Goal: Task Accomplishment & Management: Manage account settings

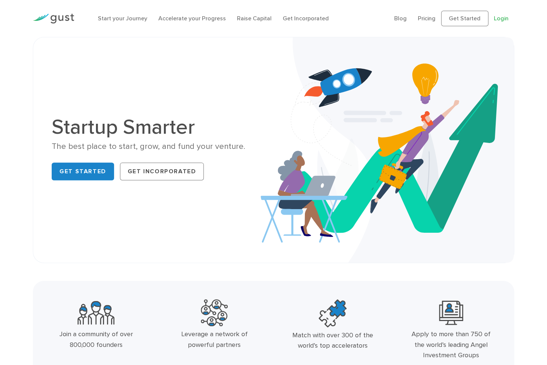
click at [501, 17] on link "Login" at bounding box center [501, 18] width 15 height 7
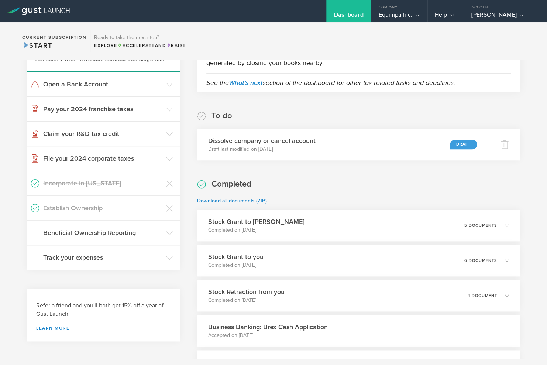
scroll to position [270, 0]
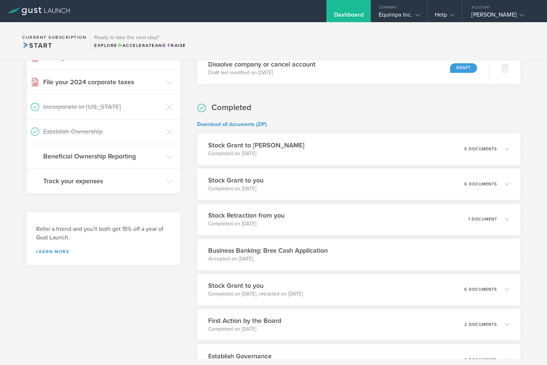
click at [486, 155] on div "Stock Grant to Marc Cristophe Completed on Jan 19, 2023 5 documents" at bounding box center [358, 148] width 323 height 31
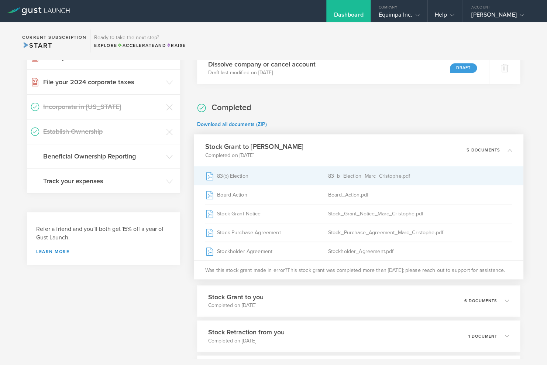
click at [338, 176] on div "83_b_Election_Marc_Cristophe.pdf" at bounding box center [420, 175] width 184 height 18
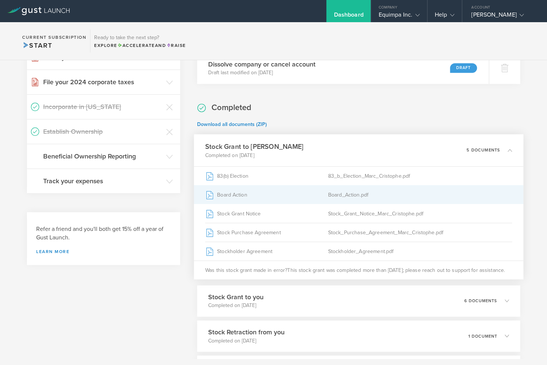
click at [349, 194] on div "Board_Action.pdf" at bounding box center [420, 194] width 184 height 18
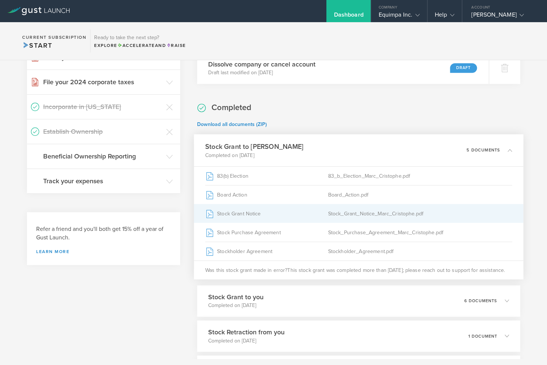
click at [383, 213] on div "Stock_Grant_Notice_Marc_Cristophe.pdf" at bounding box center [420, 213] width 184 height 18
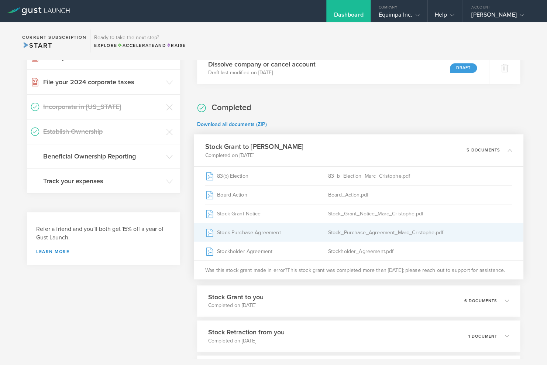
click at [376, 233] on div "Stock_Purchase_Agreement_Marc_Cristophe.pdf" at bounding box center [420, 232] width 184 height 18
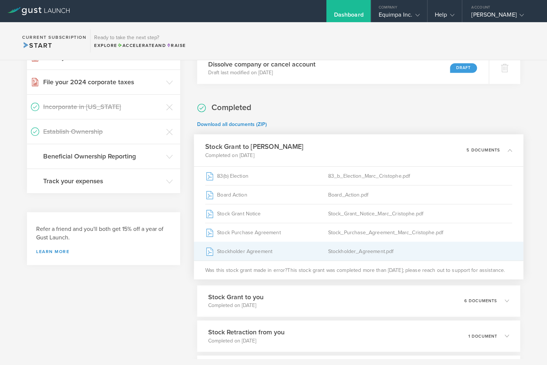
click at [410, 250] on div "Stockholder_Agreement.pdf" at bounding box center [420, 250] width 184 height 18
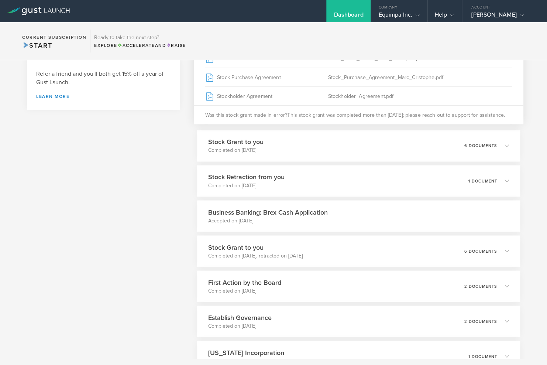
click at [384, 128] on div "Completed Download all documents (ZIP) Stock Grant to Marc Cristophe Completed …" at bounding box center [358, 159] width 323 height 424
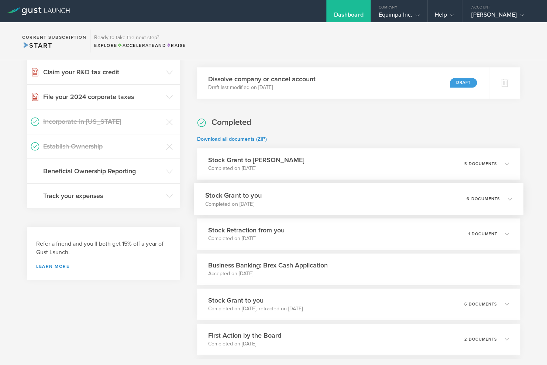
click at [360, 200] on div "Stock Grant to you Completed on Jan 19, 2023 6 documents" at bounding box center [359, 199] width 330 height 32
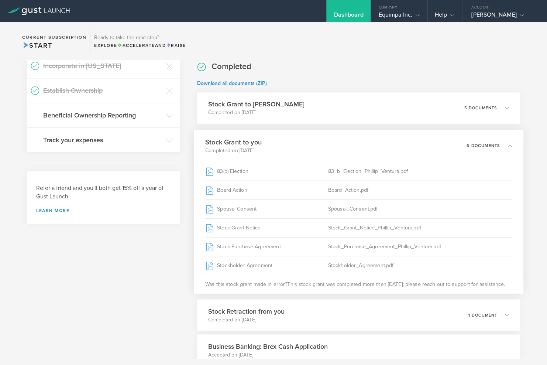
scroll to position [356, 0]
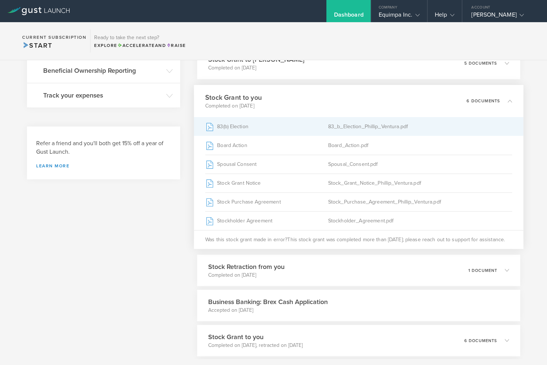
click at [335, 127] on div "83_b_Election_Phillip_Ventura.pdf" at bounding box center [420, 126] width 184 height 18
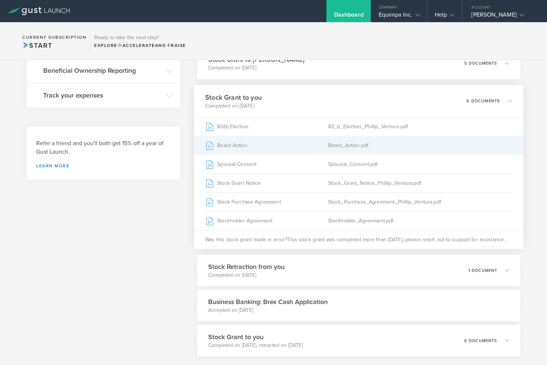
click at [348, 140] on div "Board_Action.pdf" at bounding box center [420, 145] width 184 height 18
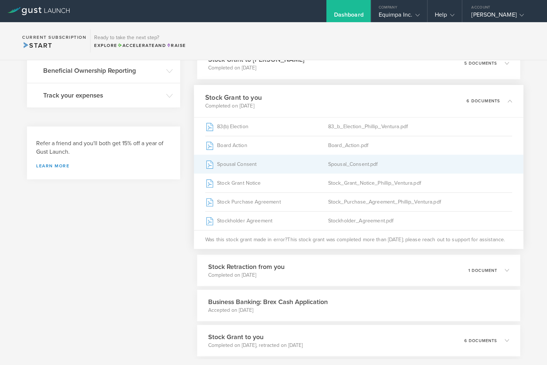
click at [372, 166] on div "Spousal_Consent.pdf" at bounding box center [420, 164] width 184 height 18
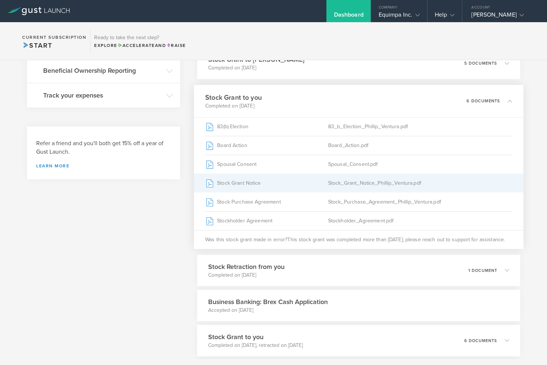
click at [398, 181] on div "Stock_Grant_Notice_Phillip_Ventura.pdf" at bounding box center [420, 182] width 184 height 18
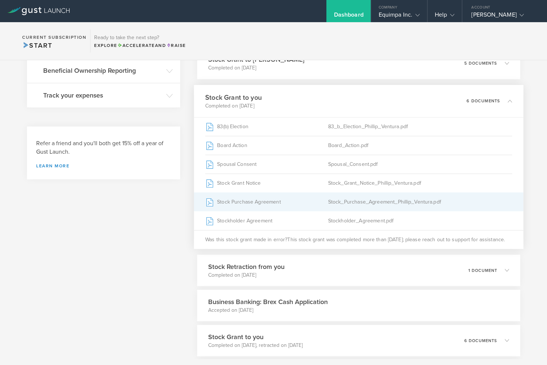
click at [397, 195] on div "Stock_Purchase_Agreement_Phillip_Ventura.pdf" at bounding box center [420, 201] width 184 height 18
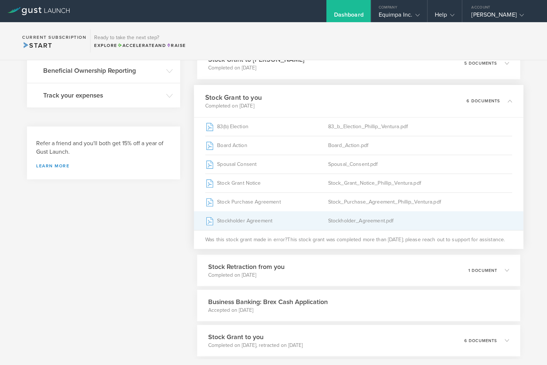
click at [313, 221] on div "Stockholder Agreement" at bounding box center [266, 220] width 123 height 18
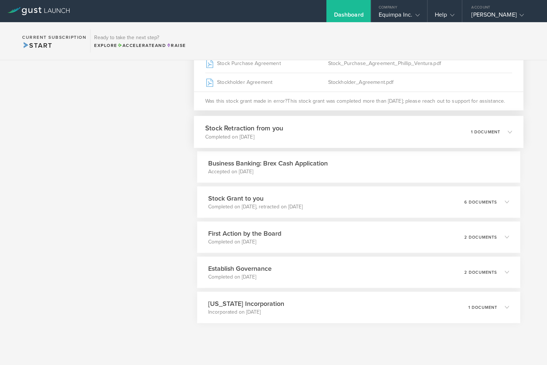
click at [314, 133] on div "Stock Retraction from you Completed on Dec 21, 2022 1 document" at bounding box center [359, 131] width 330 height 32
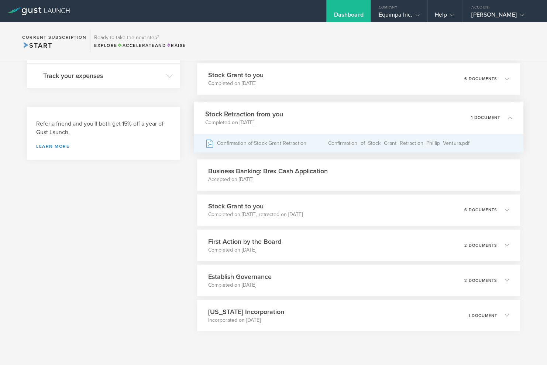
click at [293, 144] on div "Confirmation of Stock Grant Retraction" at bounding box center [266, 143] width 123 height 18
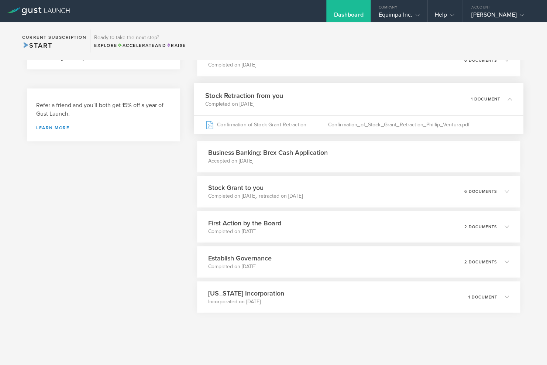
click at [327, 160] on p "Accepted on Nov 20, 2022" at bounding box center [268, 160] width 120 height 7
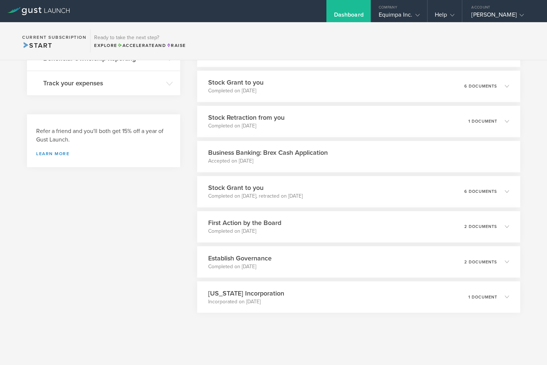
scroll to position [368, 0]
click at [339, 195] on div "Stock Grant to you Completed on Oct 21, 2022, retracted on Dec 21, 2022 6 docum…" at bounding box center [359, 191] width 330 height 32
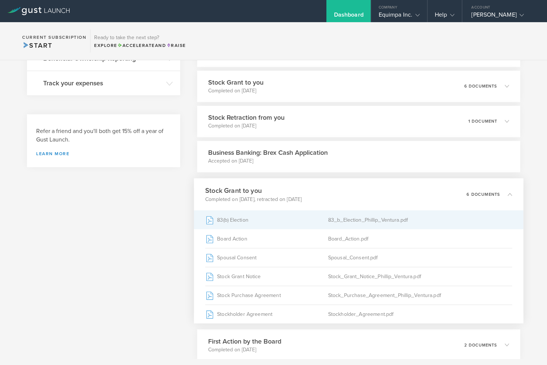
click at [313, 224] on div "83(b) Election" at bounding box center [266, 219] width 123 height 18
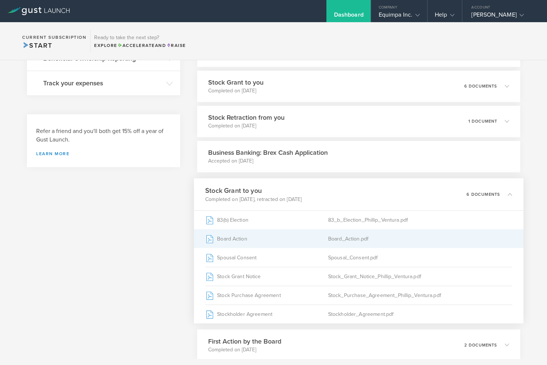
click at [296, 245] on div "Board Action" at bounding box center [266, 238] width 123 height 18
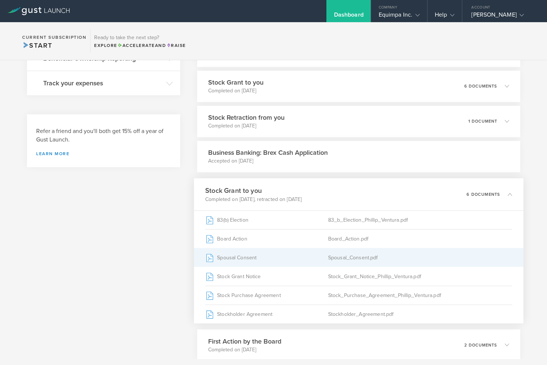
click at [301, 261] on div "Spousal Consent" at bounding box center [266, 257] width 123 height 18
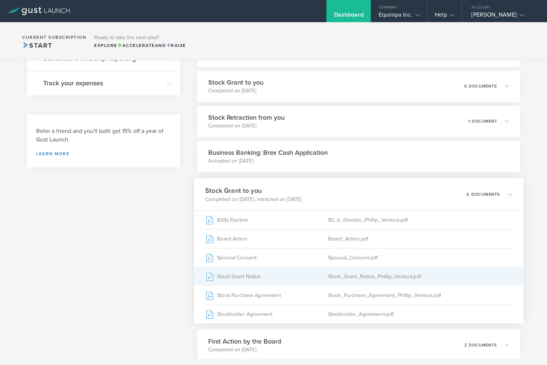
click at [303, 276] on div "Stock Grant Notice" at bounding box center [266, 275] width 123 height 18
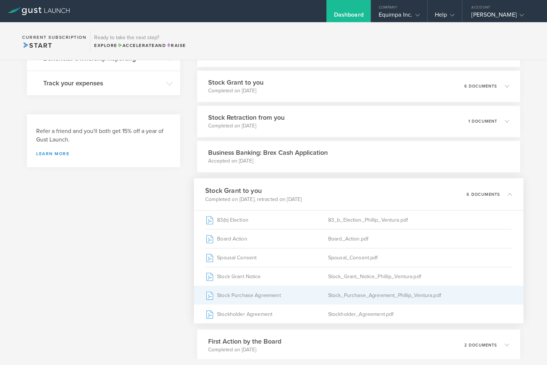
click at [299, 302] on div "Stock Purchase Agreement" at bounding box center [266, 294] width 123 height 18
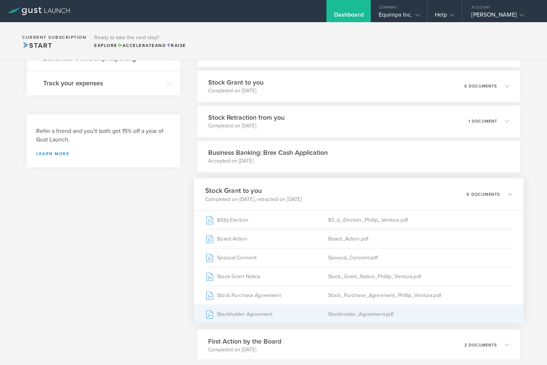
click at [298, 321] on div "Stockholder Agreement" at bounding box center [266, 313] width 123 height 18
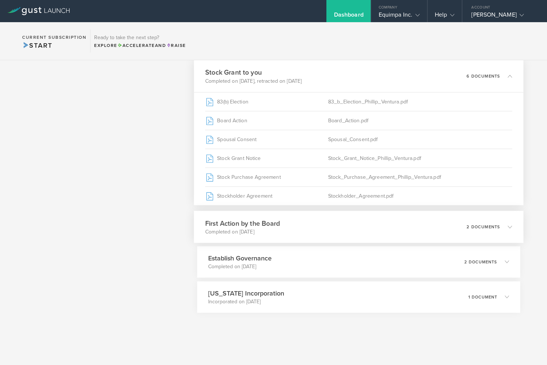
click at [326, 227] on div "First Action by the Board Completed on Oct 3, 2022 2 documents" at bounding box center [359, 226] width 330 height 32
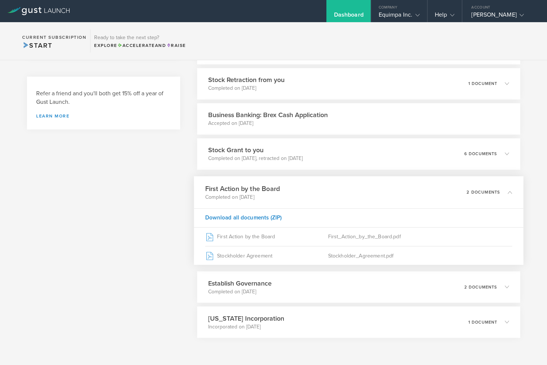
scroll to position [431, 0]
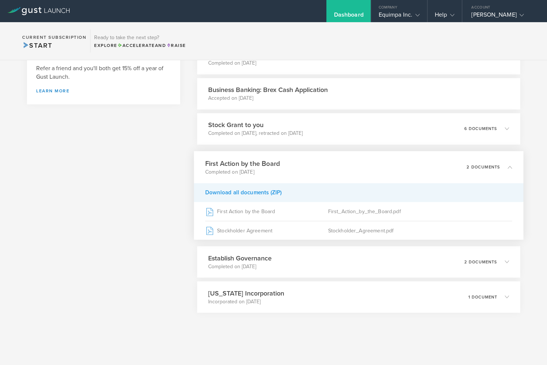
click at [274, 192] on div "Download all documents (ZIP)" at bounding box center [359, 192] width 330 height 19
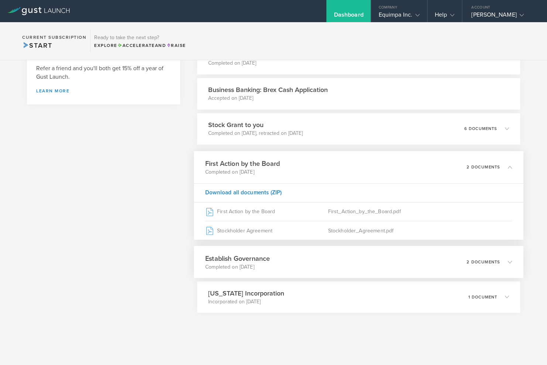
click at [286, 257] on div "Establish Governance Completed on Oct 3, 2022 2 documents" at bounding box center [359, 261] width 330 height 32
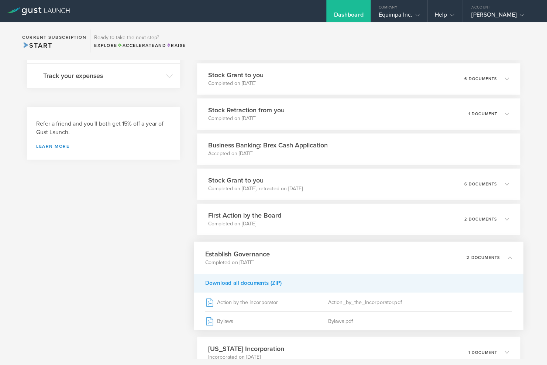
click at [276, 281] on div "Download all documents (ZIP)" at bounding box center [359, 282] width 330 height 19
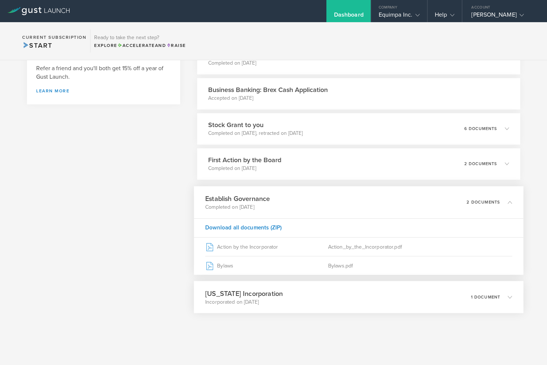
click at [293, 296] on div "Delaware Incorporation Incorporated on Sep 15, 2022 1 document" at bounding box center [359, 296] width 330 height 32
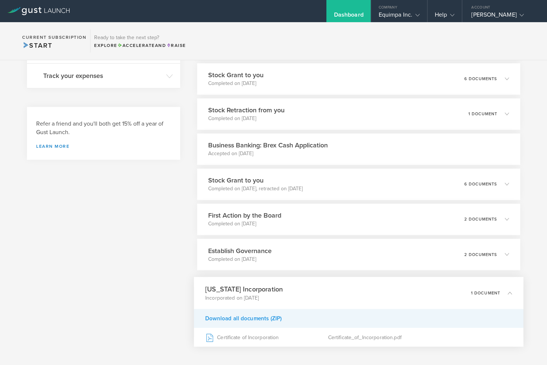
click at [282, 318] on div "Download all documents (ZIP)" at bounding box center [359, 317] width 330 height 19
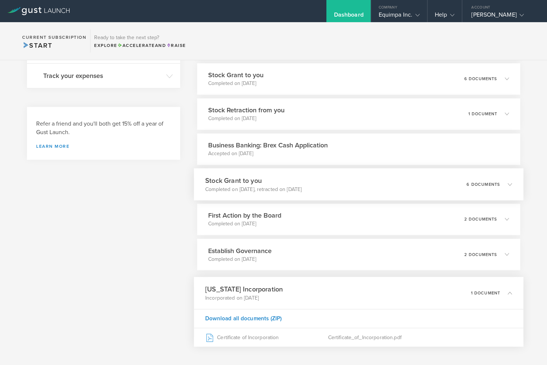
click at [288, 189] on p "Completed on Oct 21, 2022, retracted on Dec 21, 2022" at bounding box center [253, 188] width 96 height 7
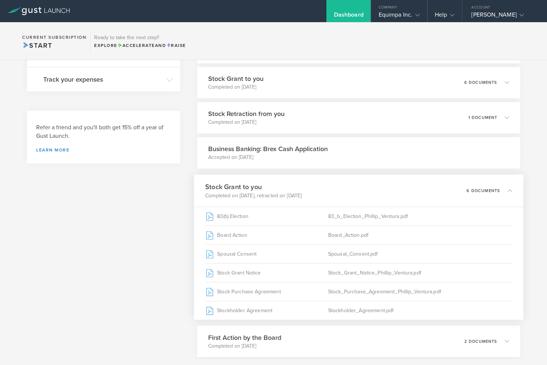
click at [279, 149] on h3 "Business Banking: Brex Cash Application" at bounding box center [268, 149] width 120 height 10
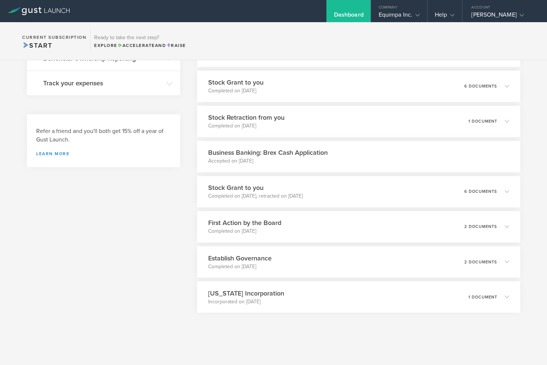
scroll to position [368, 0]
click at [276, 155] on h3 "Business Banking: Brex Cash Application" at bounding box center [268, 153] width 120 height 10
click at [277, 120] on h3 "Stock Retraction from you" at bounding box center [244, 118] width 78 height 10
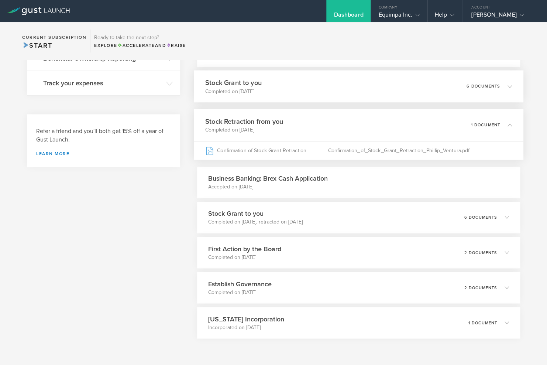
click at [262, 92] on p "Completed on Jan 19, 2023" at bounding box center [233, 90] width 56 height 7
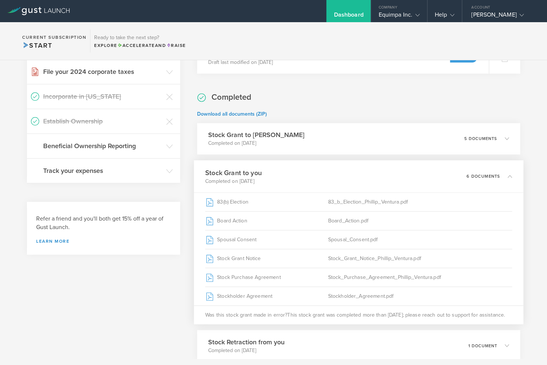
scroll to position [263, 0]
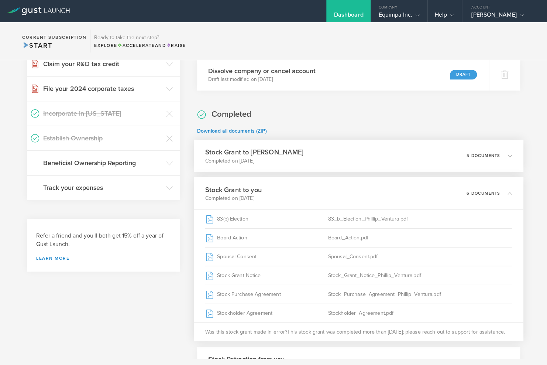
click at [265, 153] on h3 "Stock Grant to Marc Cristophe" at bounding box center [254, 152] width 98 height 10
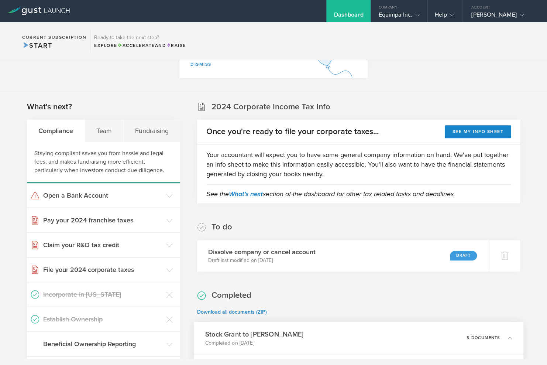
scroll to position [0, 0]
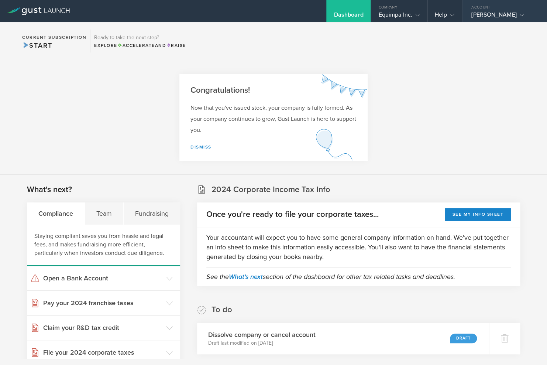
click at [496, 15] on div "Phillip Ventura" at bounding box center [502, 16] width 63 height 11
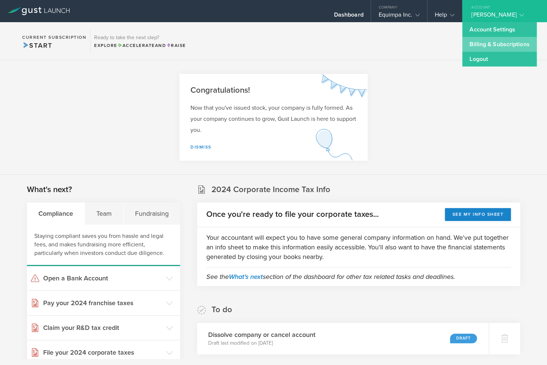
click at [501, 47] on link "Billing & Subscriptions" at bounding box center [499, 44] width 75 height 15
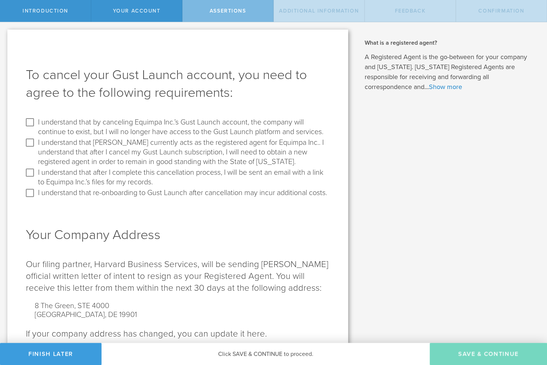
click at [206, 127] on label "I understand that by canceling Equimpa Inc.’s Gust Launch account, the company …" at bounding box center [183, 126] width 290 height 20
click at [36, 127] on input "I understand that by canceling Equimpa Inc.’s Gust Launch account, the company …" at bounding box center [30, 122] width 12 height 12
checkbox input "true"
click at [194, 152] on label "I understand that Gust currently acts as the registered agent for Equimpa Inc..…" at bounding box center [183, 152] width 290 height 30
click at [36, 148] on input "I understand that Gust currently acts as the registered agent for Equimpa Inc..…" at bounding box center [30, 143] width 12 height 12
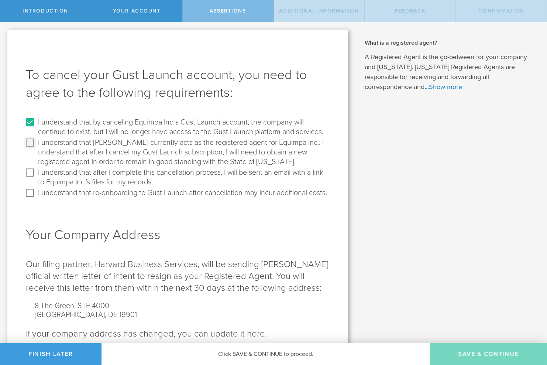
checkbox input "true"
click at [200, 182] on label "I understand that after I complete this cancellation process, I will be sent an…" at bounding box center [183, 176] width 290 height 20
click at [36, 178] on input "I understand that after I complete this cancellation process, I will be sent an…" at bounding box center [30, 172] width 12 height 12
checkbox input "true"
click at [202, 197] on label "I understand that re-onboarding to Gust Launch after cancellation may incur add…" at bounding box center [182, 192] width 289 height 11
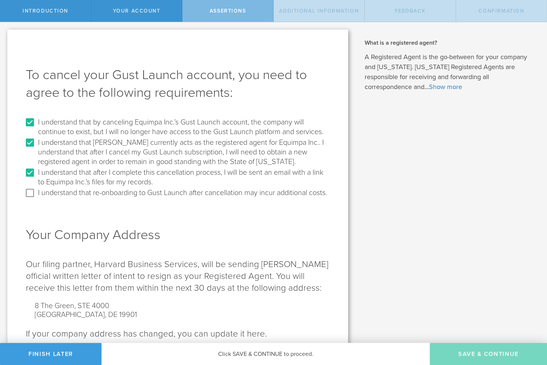
click at [36, 199] on input "I understand that re-onboarding to Gust Launch after cancellation may incur add…" at bounding box center [30, 193] width 12 height 12
checkbox input "true"
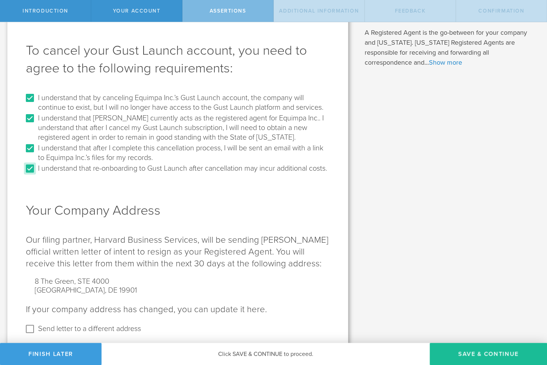
scroll to position [52, 0]
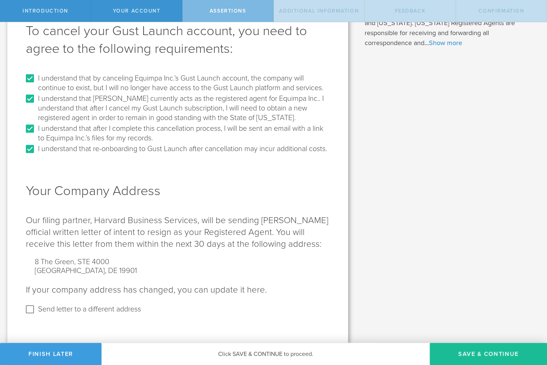
click at [120, 310] on label "Send letter to a different address" at bounding box center [89, 308] width 103 height 11
click at [36, 310] on input "Send letter to a different address" at bounding box center [30, 309] width 12 height 12
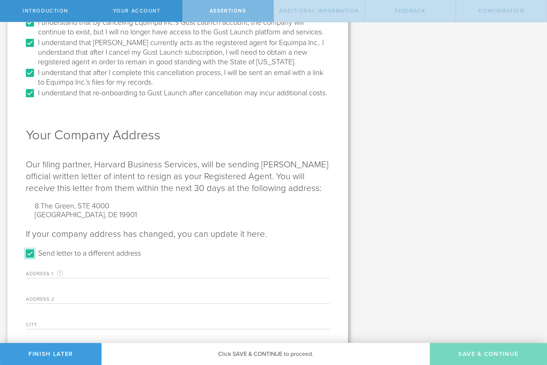
scroll to position [183, 0]
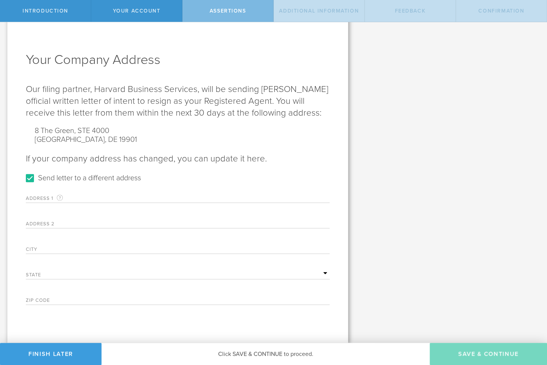
click at [101, 177] on label "Send letter to a different address" at bounding box center [89, 177] width 103 height 11
click at [36, 177] on input "Send letter to a different address" at bounding box center [30, 178] width 12 height 12
checkbox input "false"
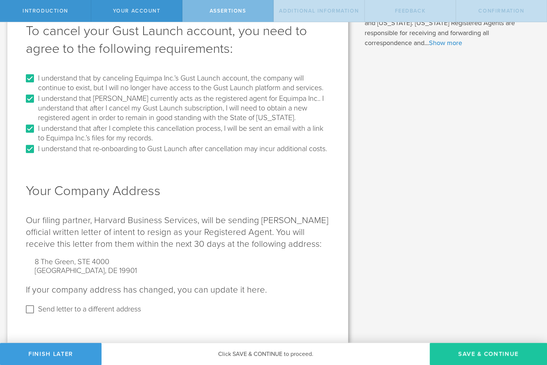
click at [474, 354] on button "Save & Continue" at bounding box center [488, 353] width 117 height 22
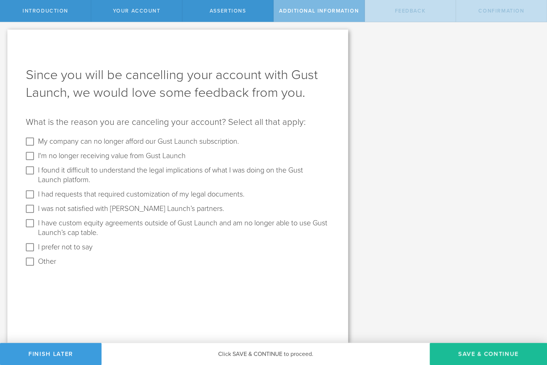
click at [183, 146] on label "My company can no longer afford our Gust Launch subscription." at bounding box center [138, 142] width 201 height 14
click at [36, 146] on input "My company can no longer afford our Gust Launch subscription." at bounding box center [30, 141] width 12 height 12
checkbox input "true"
click at [460, 343] on button "Save & Continue" at bounding box center [488, 353] width 117 height 22
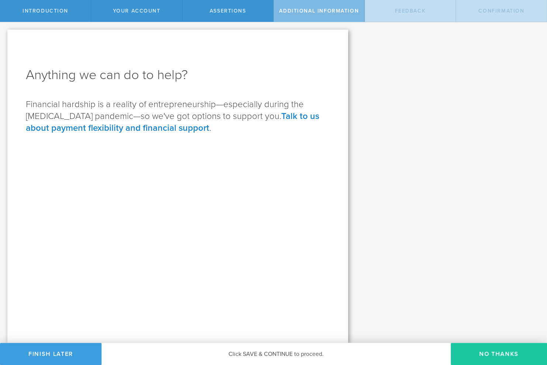
click at [460, 343] on button "No Thanks" at bounding box center [499, 353] width 96 height 22
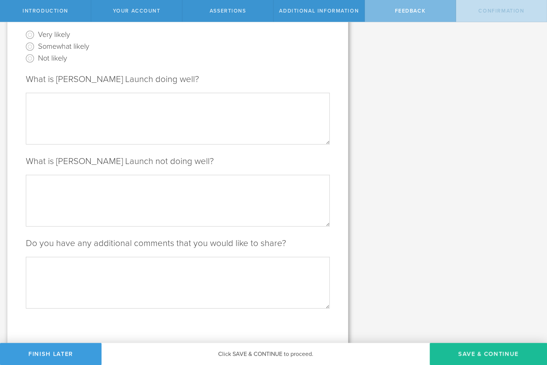
scroll to position [93, 0]
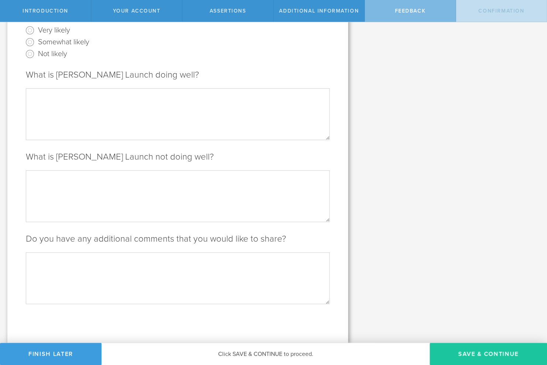
click at [484, 348] on button "Save & Continue" at bounding box center [488, 353] width 117 height 22
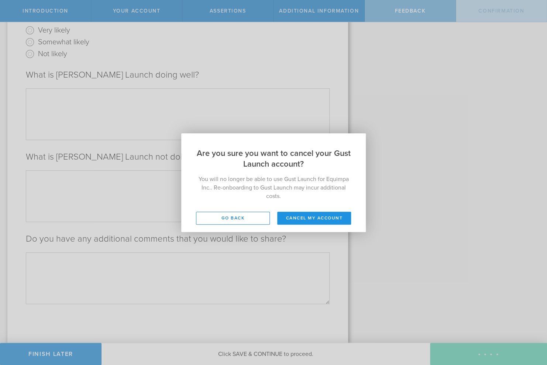
click at [322, 220] on button "Cancel my account" at bounding box center [314, 217] width 74 height 13
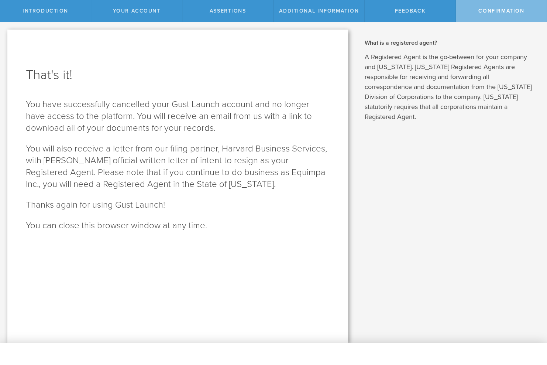
scroll to position [0, 0]
click at [484, 12] on span "Confirmation" at bounding box center [501, 11] width 46 height 6
